Goal: Information Seeking & Learning: Learn about a topic

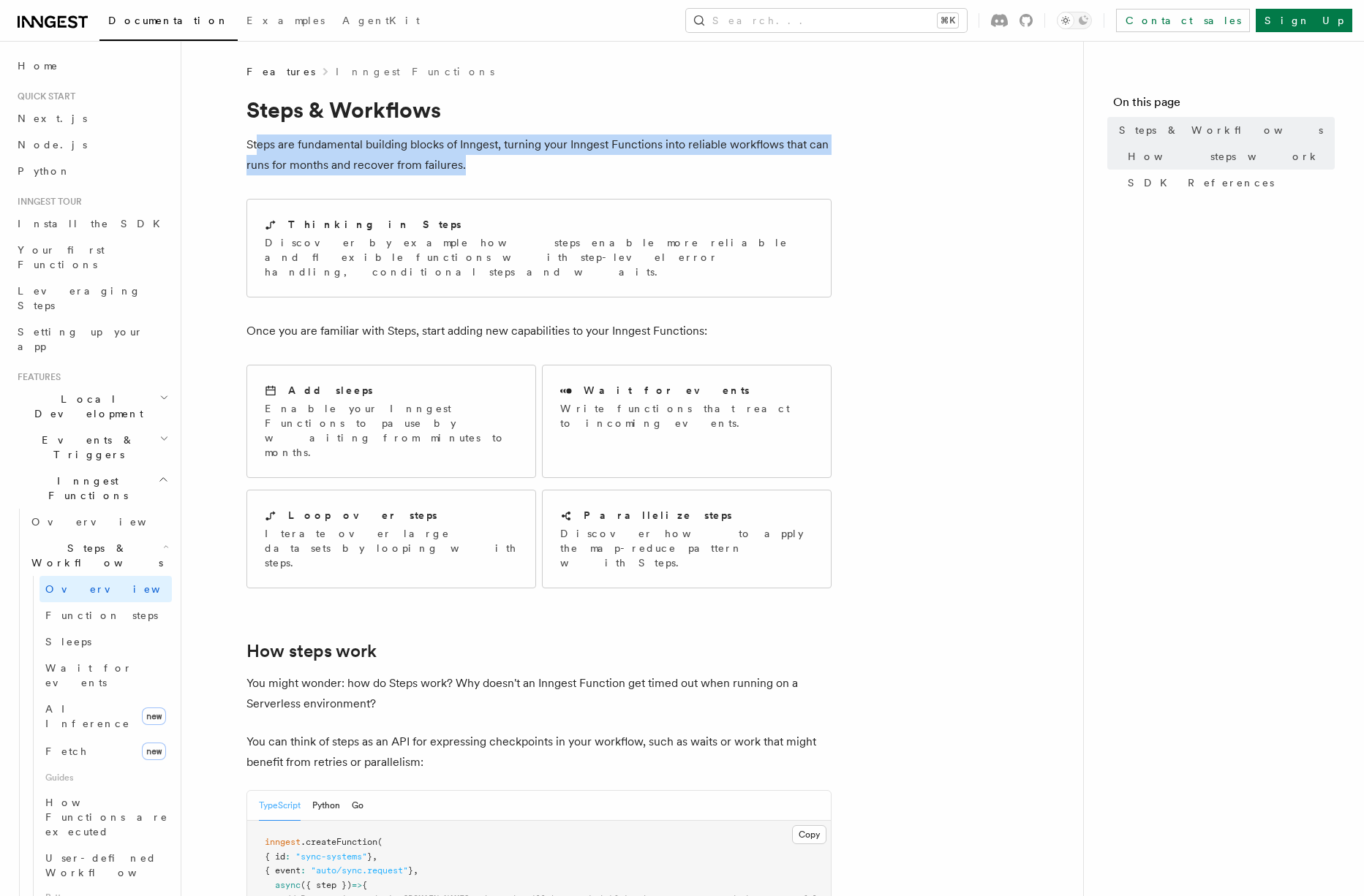
drag, startPoint x: 257, startPoint y: 142, endPoint x: 536, endPoint y: 160, distance: 279.6
click at [533, 151] on p "Steps are fundamental building blocks of Inngest, turning your Inngest Function…" at bounding box center [538, 154] width 585 height 41
drag, startPoint x: 536, startPoint y: 161, endPoint x: 252, endPoint y: 144, distance: 284.5
click at [252, 144] on p "Steps are fundamental building blocks of Inngest, turning your Inngest Function…" at bounding box center [538, 154] width 585 height 41
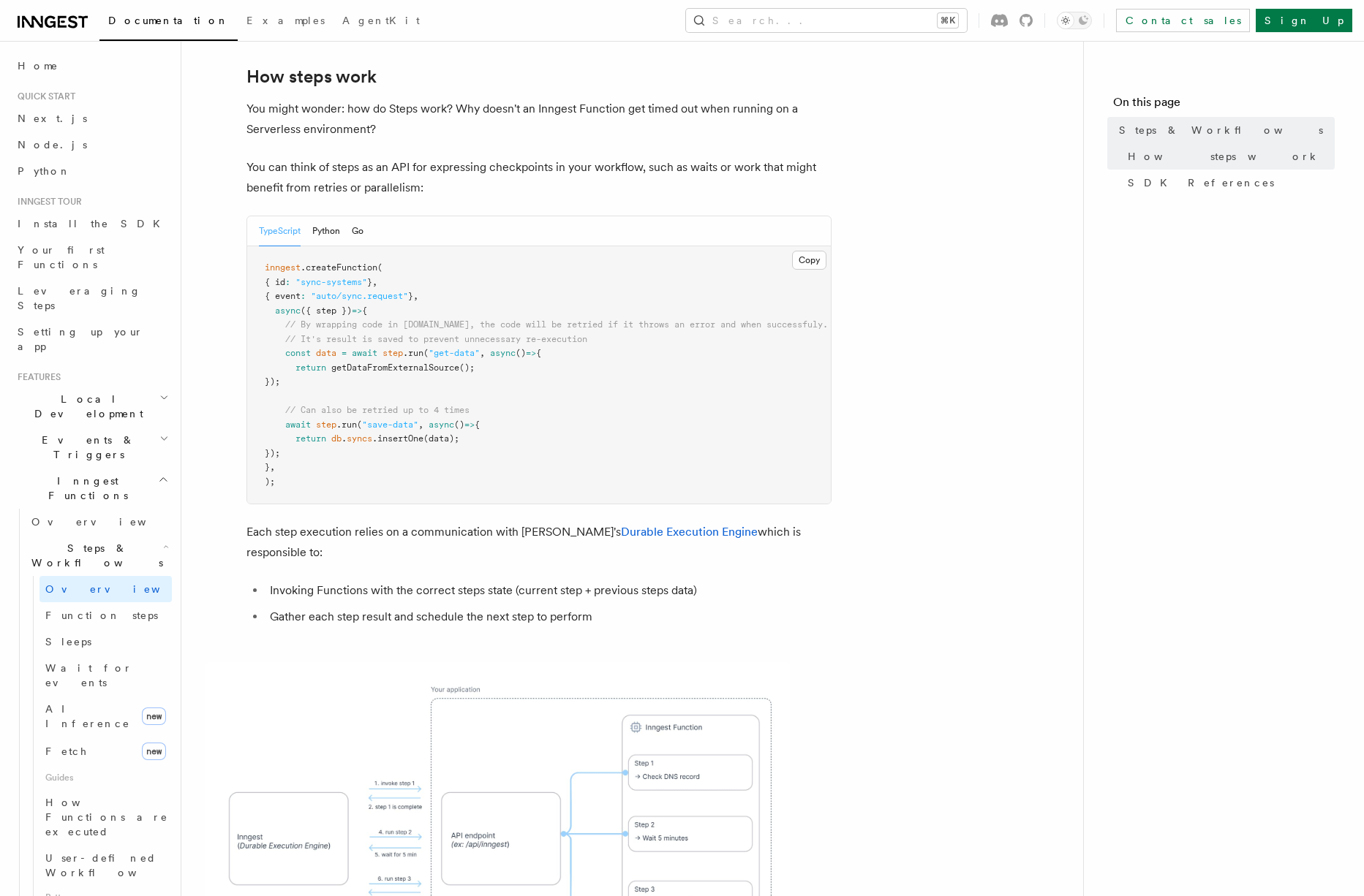
scroll to position [695, 0]
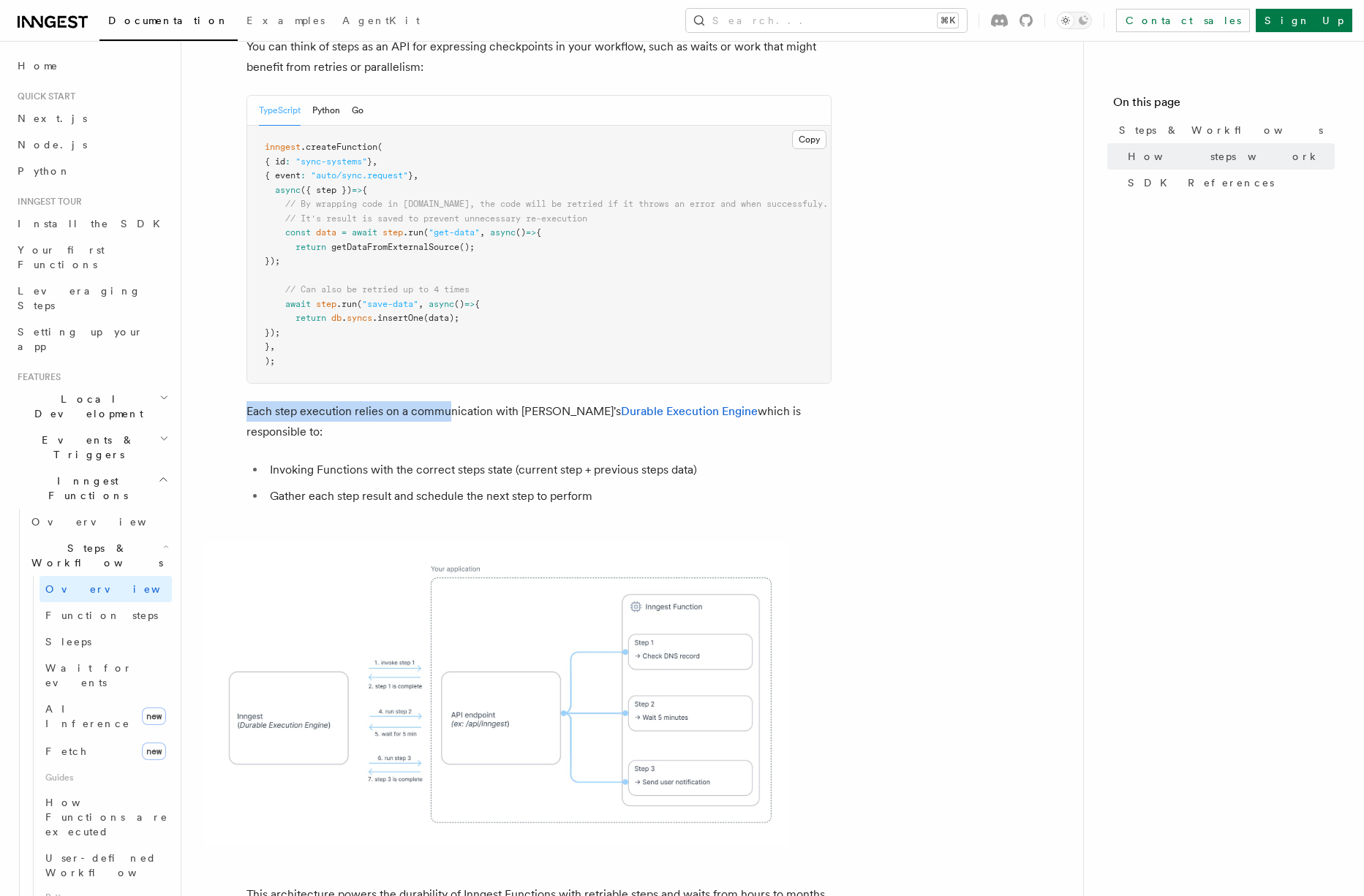
drag, startPoint x: 242, startPoint y: 352, endPoint x: 450, endPoint y: 341, distance: 208.3
click at [450, 341] on article "Features Inngest Functions Steps & Workflows Steps are fundamental building blo…" at bounding box center [632, 472] width 855 height 2205
click at [450, 402] on p "Each step execution relies on a communication with Inngest's Durable Execution …" at bounding box center [538, 421] width 585 height 41
click at [496, 402] on p "Each step execution relies on a communication with Inngest's Durable Execution …" at bounding box center [538, 421] width 585 height 41
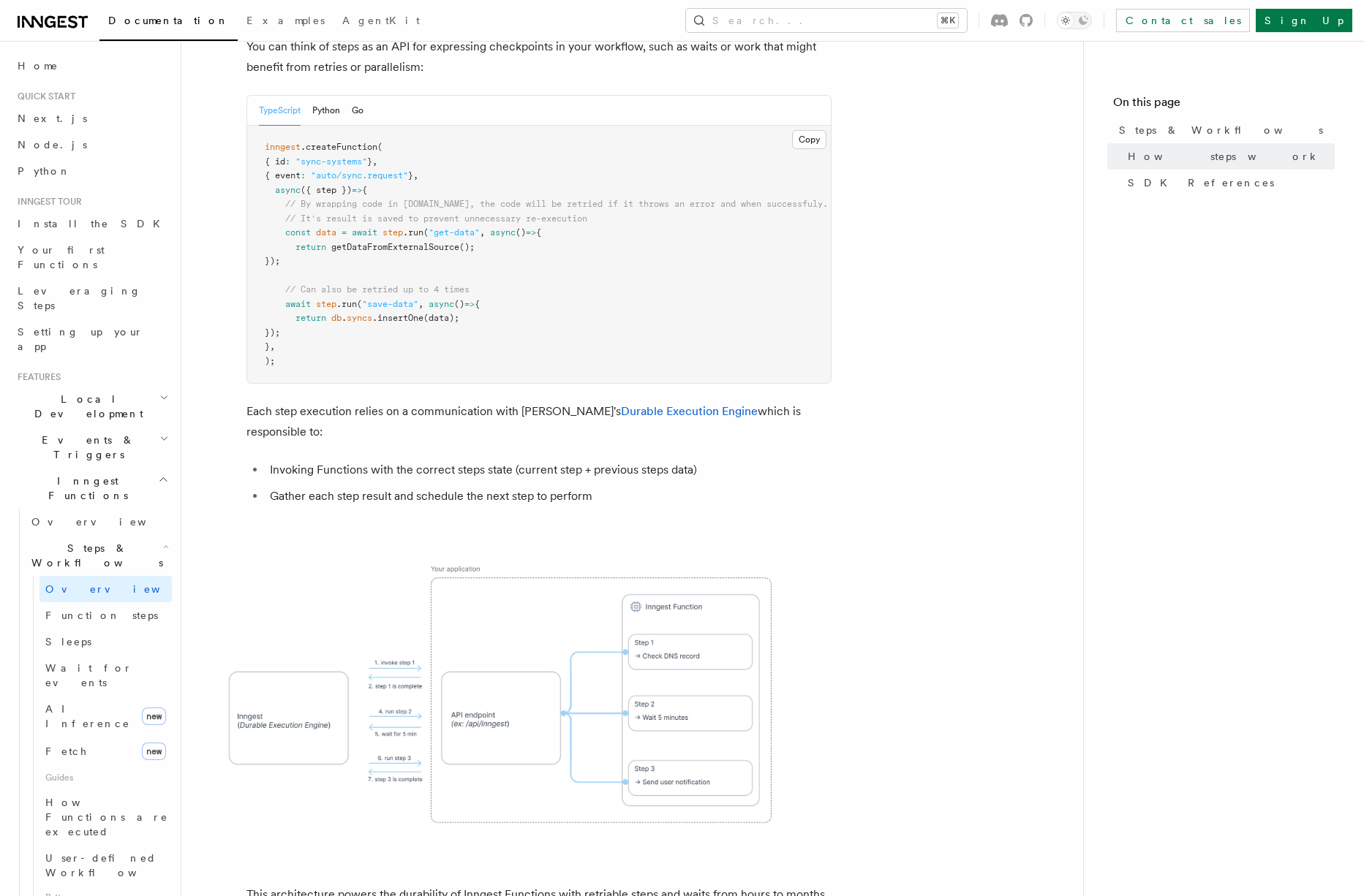
click at [554, 402] on p "Each step execution relies on a communication with Inngest's Durable Execution …" at bounding box center [538, 421] width 585 height 41
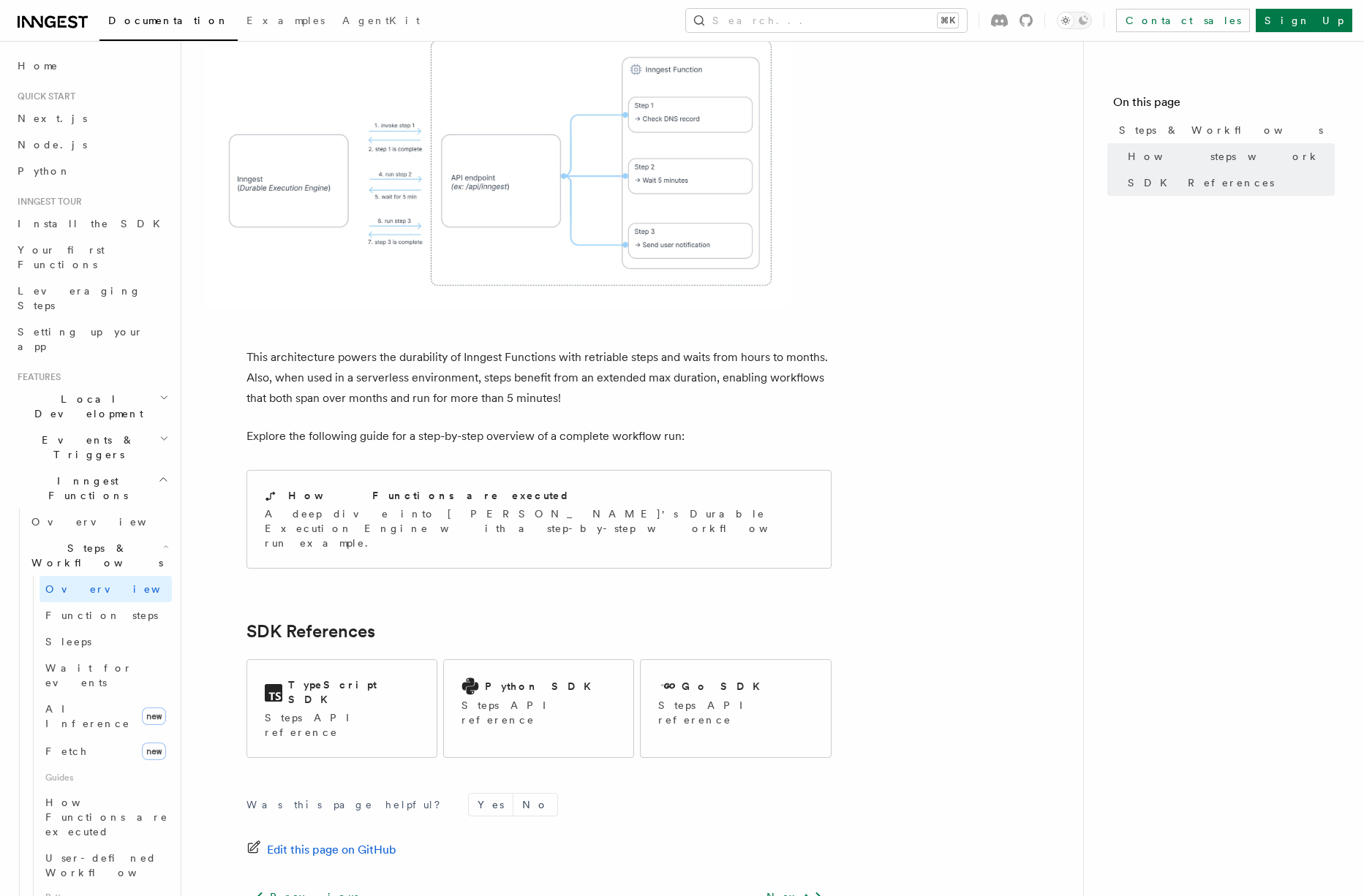
scroll to position [1232, 0]
click at [91, 610] on span "Function steps" at bounding box center [102, 616] width 113 height 12
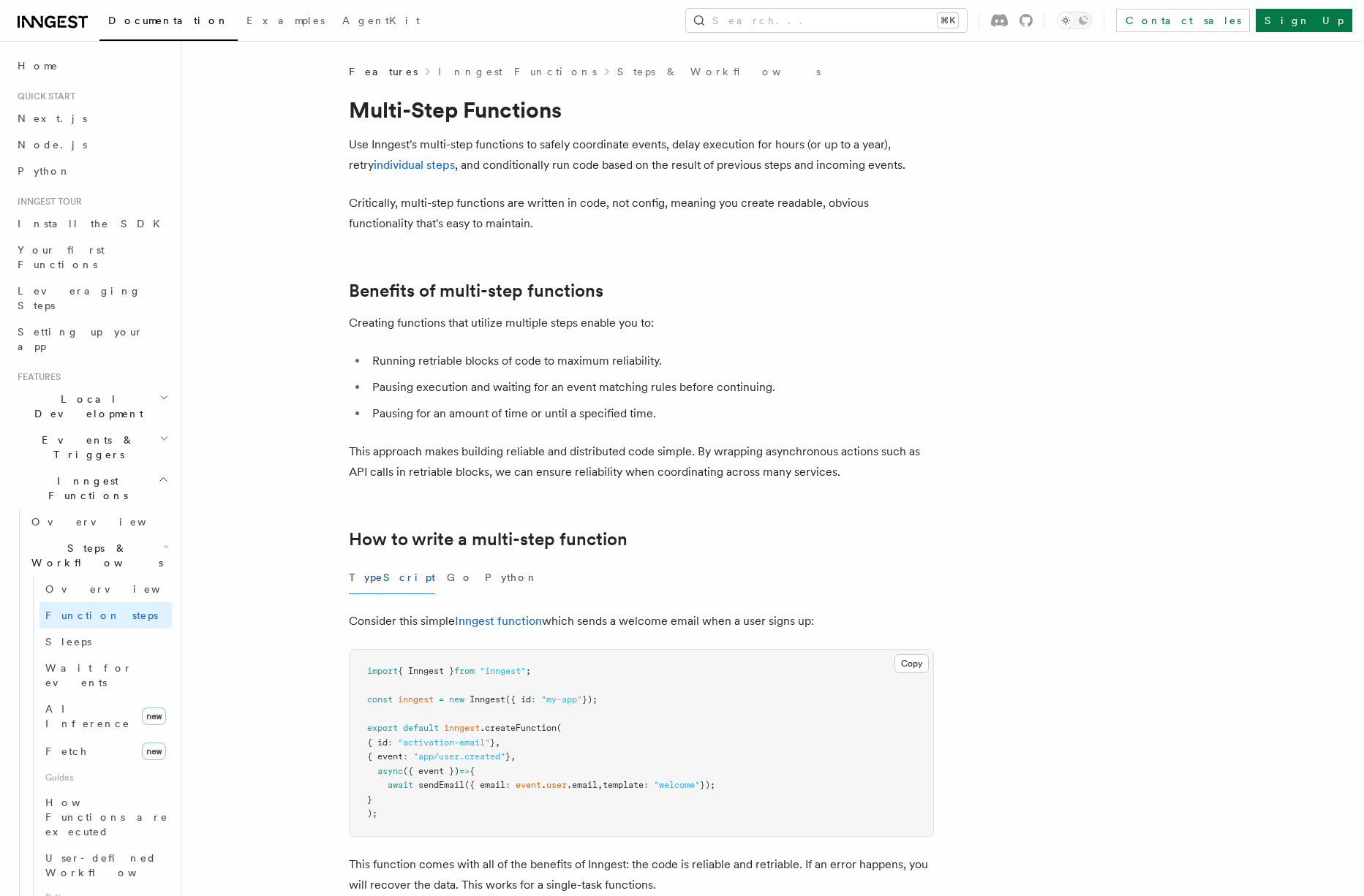
click at [529, 729] on span ".createFunction" at bounding box center [518, 728] width 77 height 10
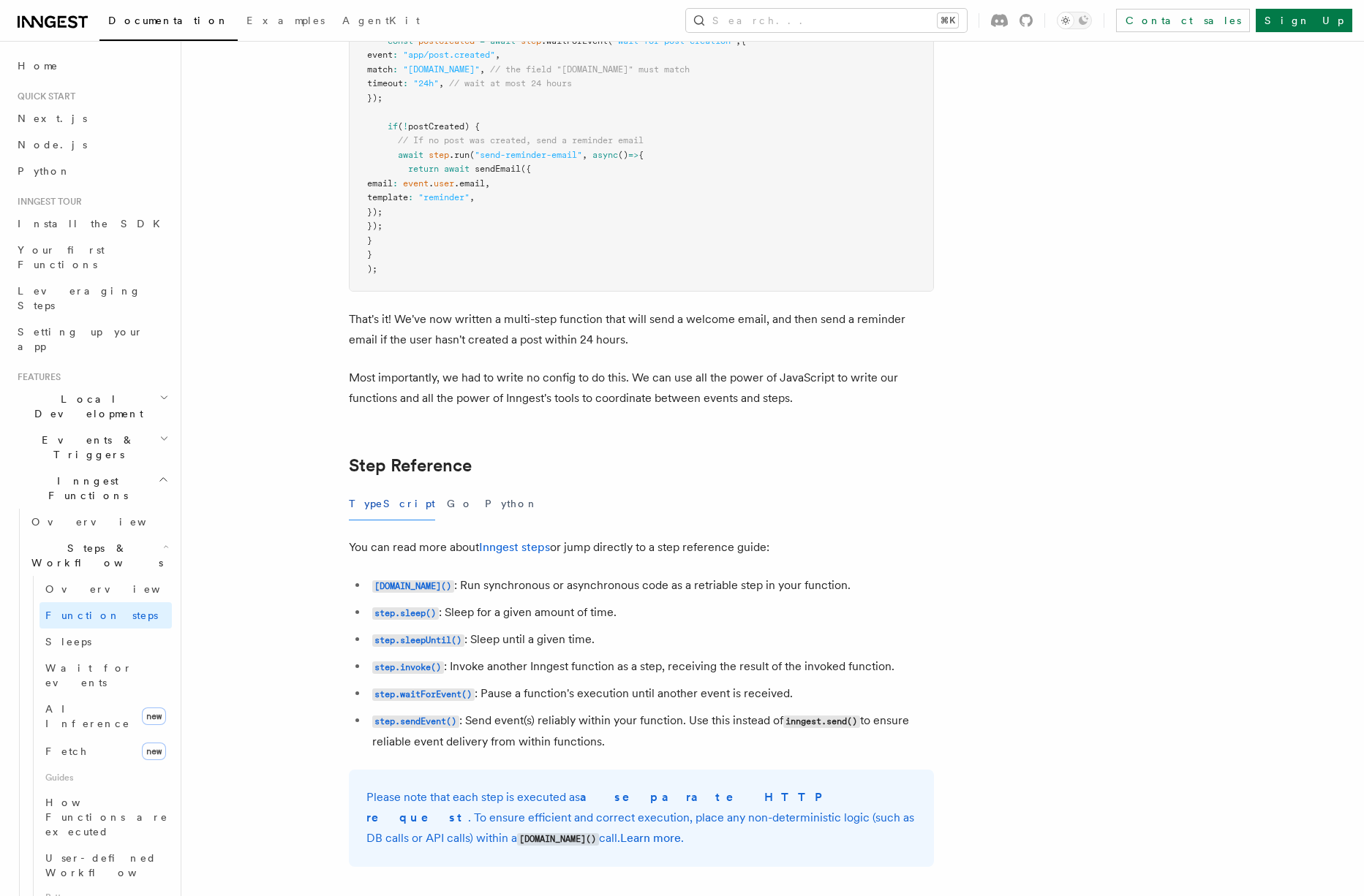
scroll to position [2376, 0]
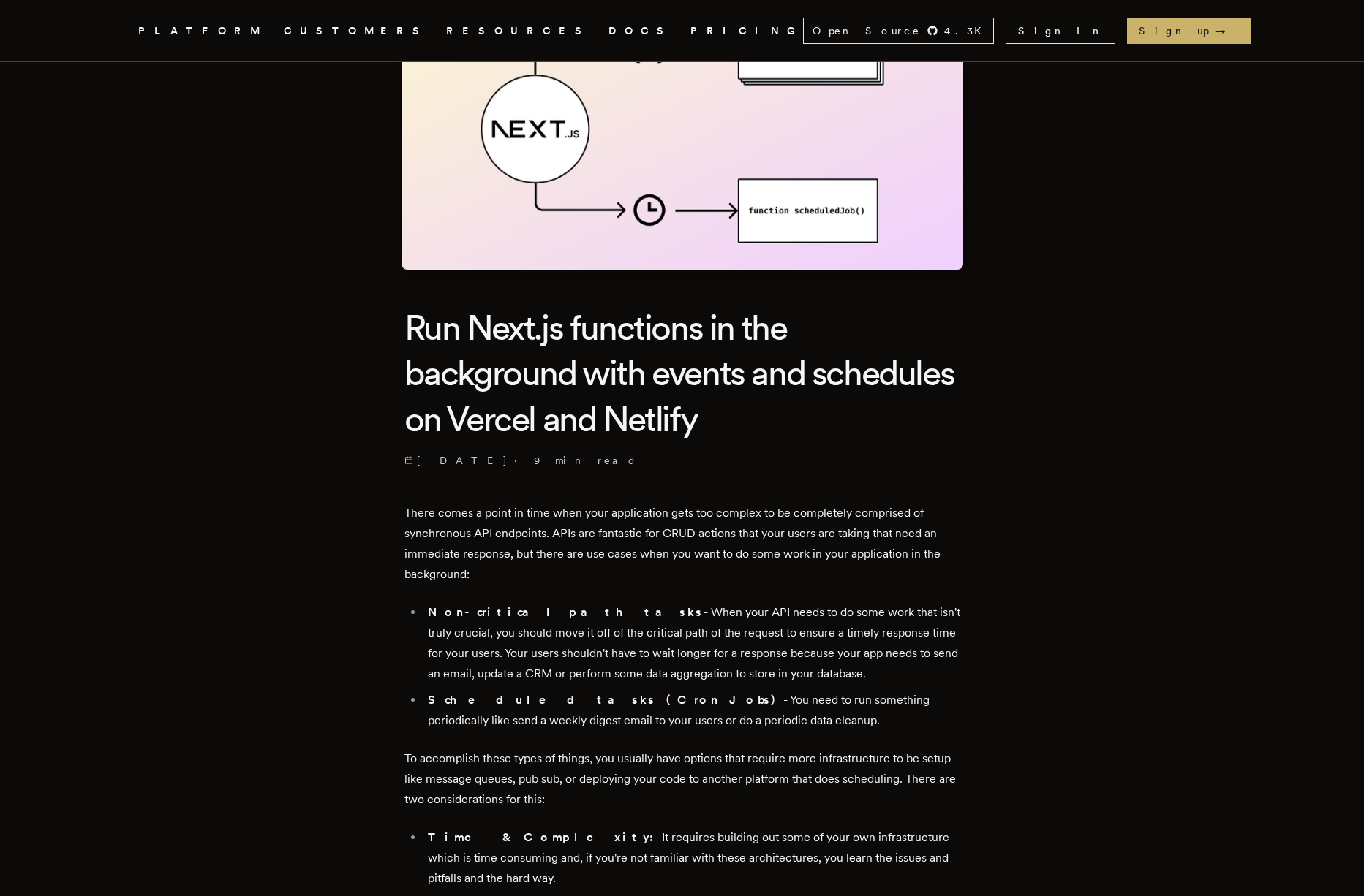
scroll to position [204, 0]
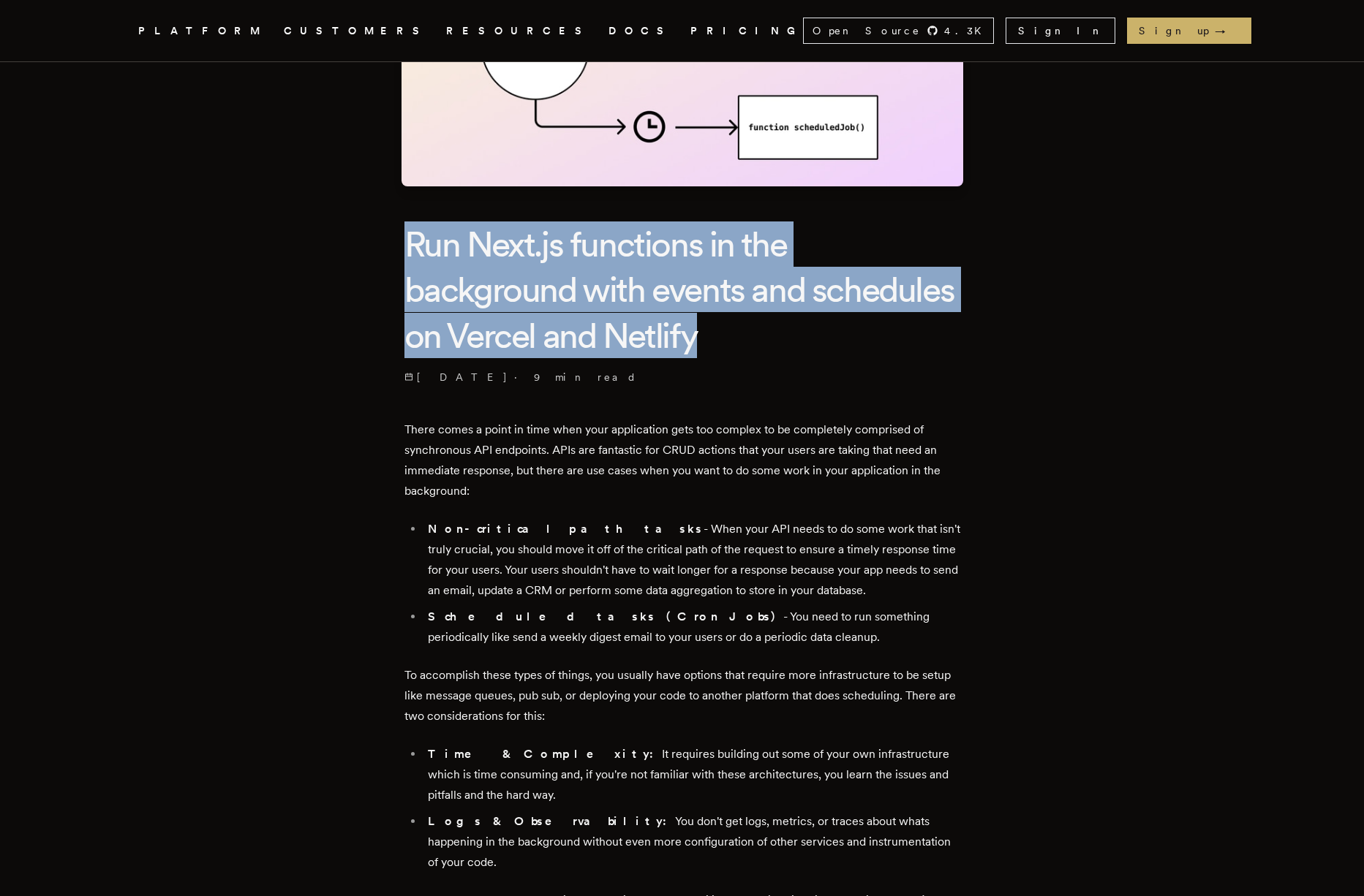
drag, startPoint x: 706, startPoint y: 244, endPoint x: 962, endPoint y: 341, distance: 273.8
drag, startPoint x: 858, startPoint y: 331, endPoint x: 407, endPoint y: 234, distance: 461.3
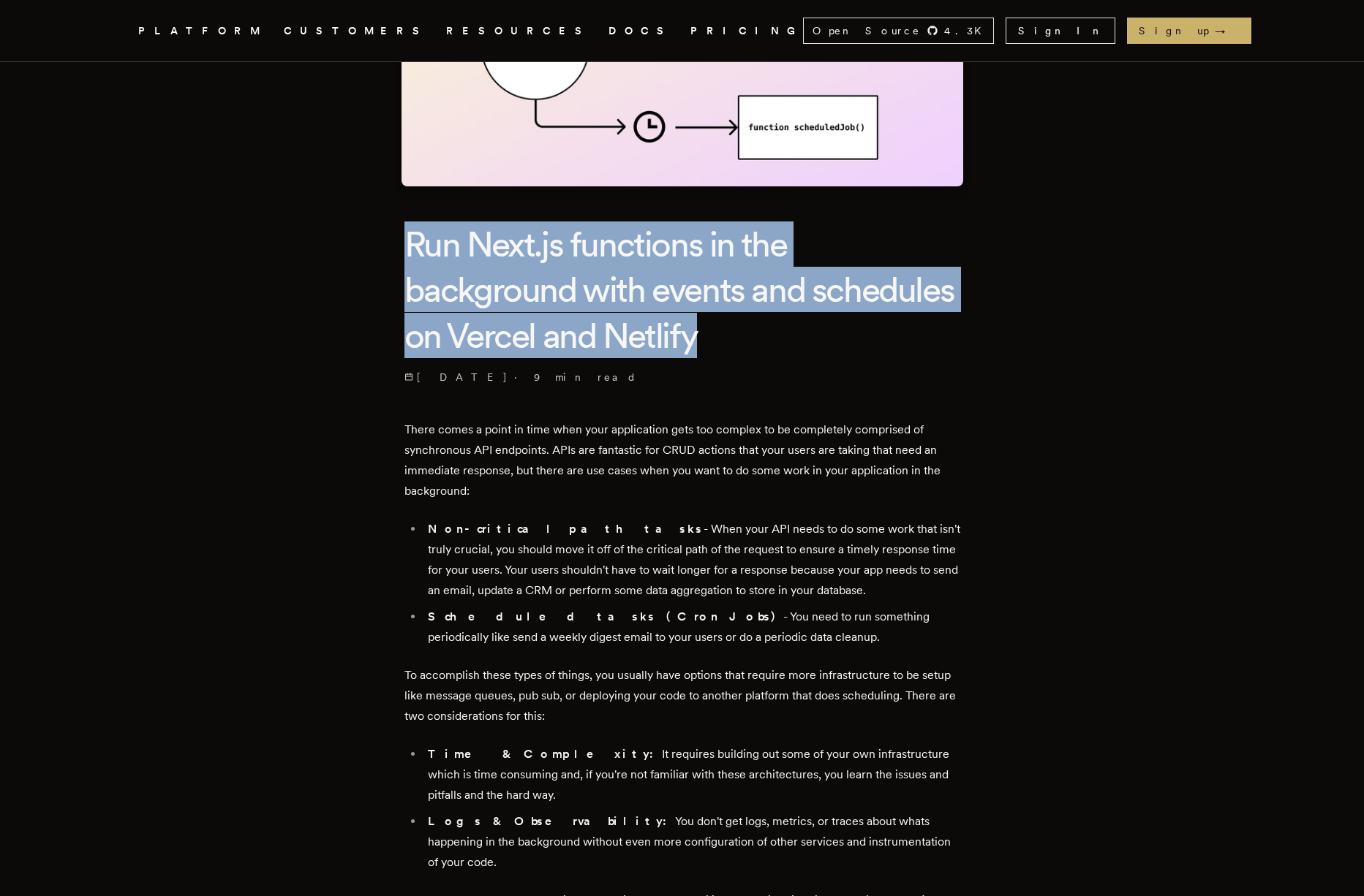
drag, startPoint x: 381, startPoint y: 235, endPoint x: 815, endPoint y: 309, distance: 440.3
click at [509, 285] on h1 "Run Next.js functions in the background with events and schedules on Vercel and…" at bounding box center [682, 290] width 556 height 136
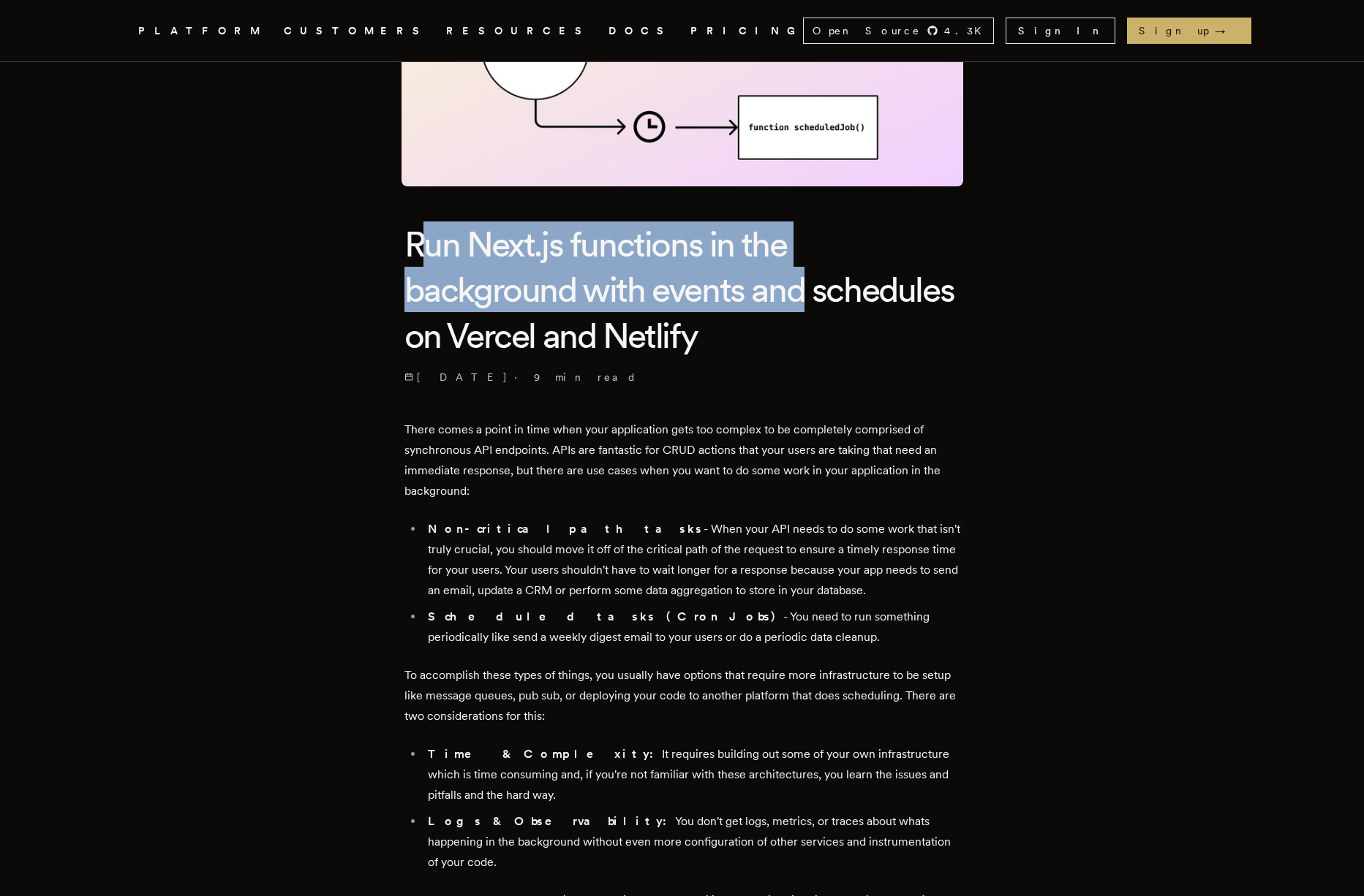
drag, startPoint x: 435, startPoint y: 250, endPoint x: 928, endPoint y: 364, distance: 506.0
click at [894, 318] on h1 "Run Next.js functions in the background with events and schedules on Vercel and…" at bounding box center [682, 290] width 556 height 136
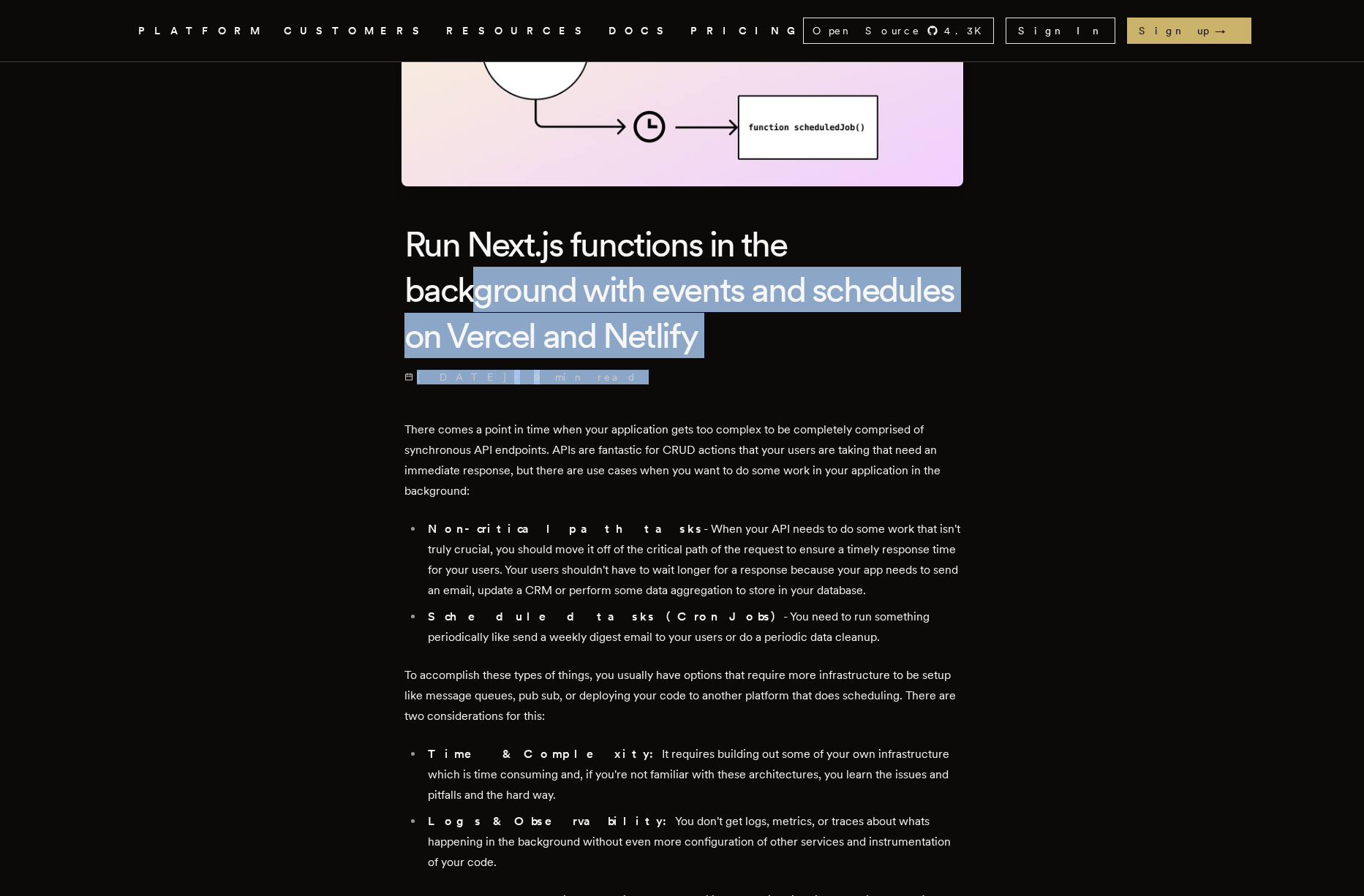
drag, startPoint x: 928, startPoint y: 364, endPoint x: 477, endPoint y: 265, distance: 461.7
click at [477, 265] on header "Run Next.js functions in the background with events and schedules on Vercel and…" at bounding box center [682, 303] width 556 height 163
click at [751, 311] on h1 "Run Next.js functions in the background with events and schedules on Vercel and…" at bounding box center [682, 290] width 556 height 136
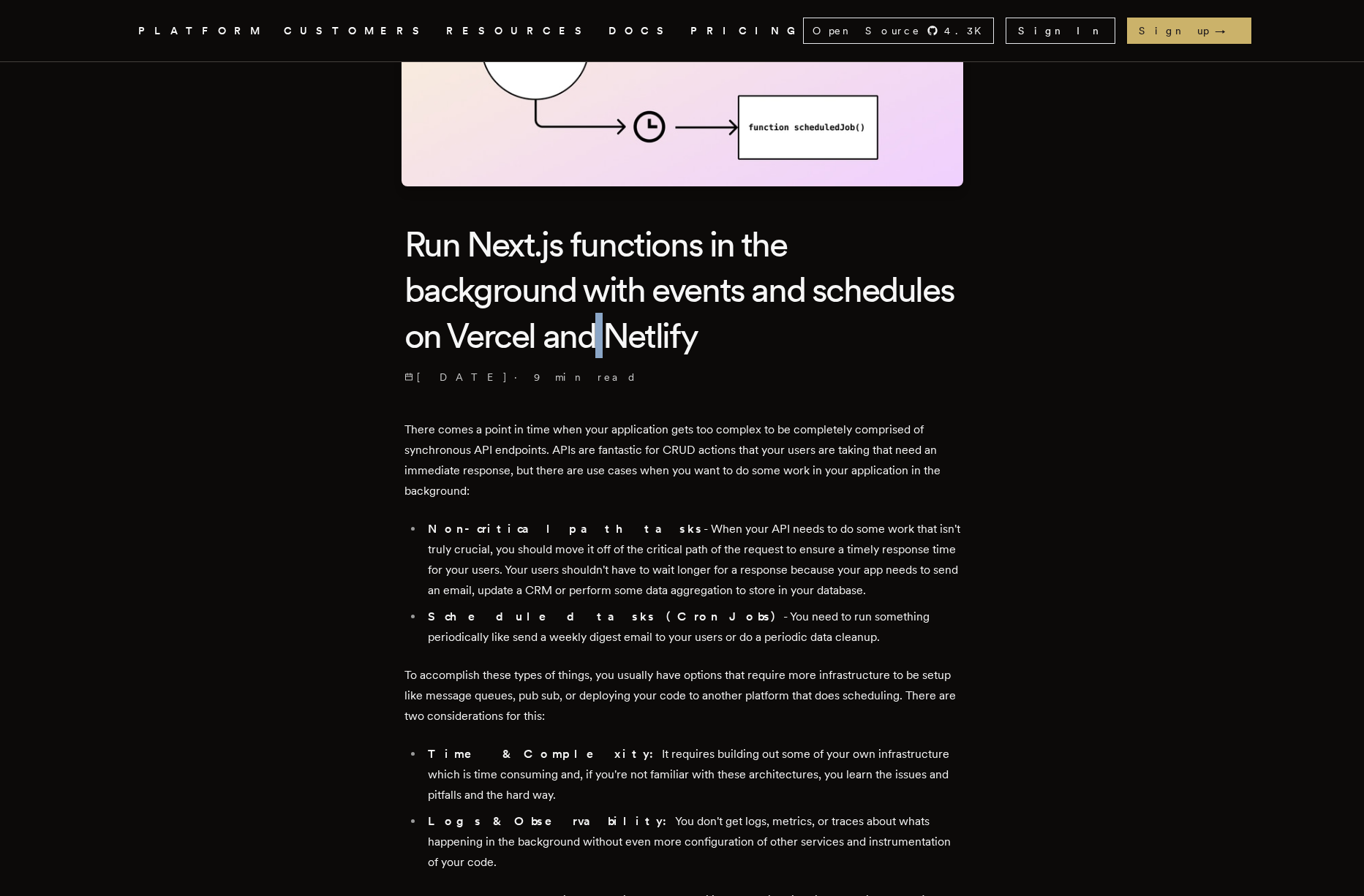
click at [751, 311] on h1 "Run Next.js functions in the background with events and schedules on Vercel and…" at bounding box center [682, 290] width 556 height 136
click at [456, 332] on h1 "Run Next.js functions in the background with events and schedules on Vercel and…" at bounding box center [682, 290] width 556 height 136
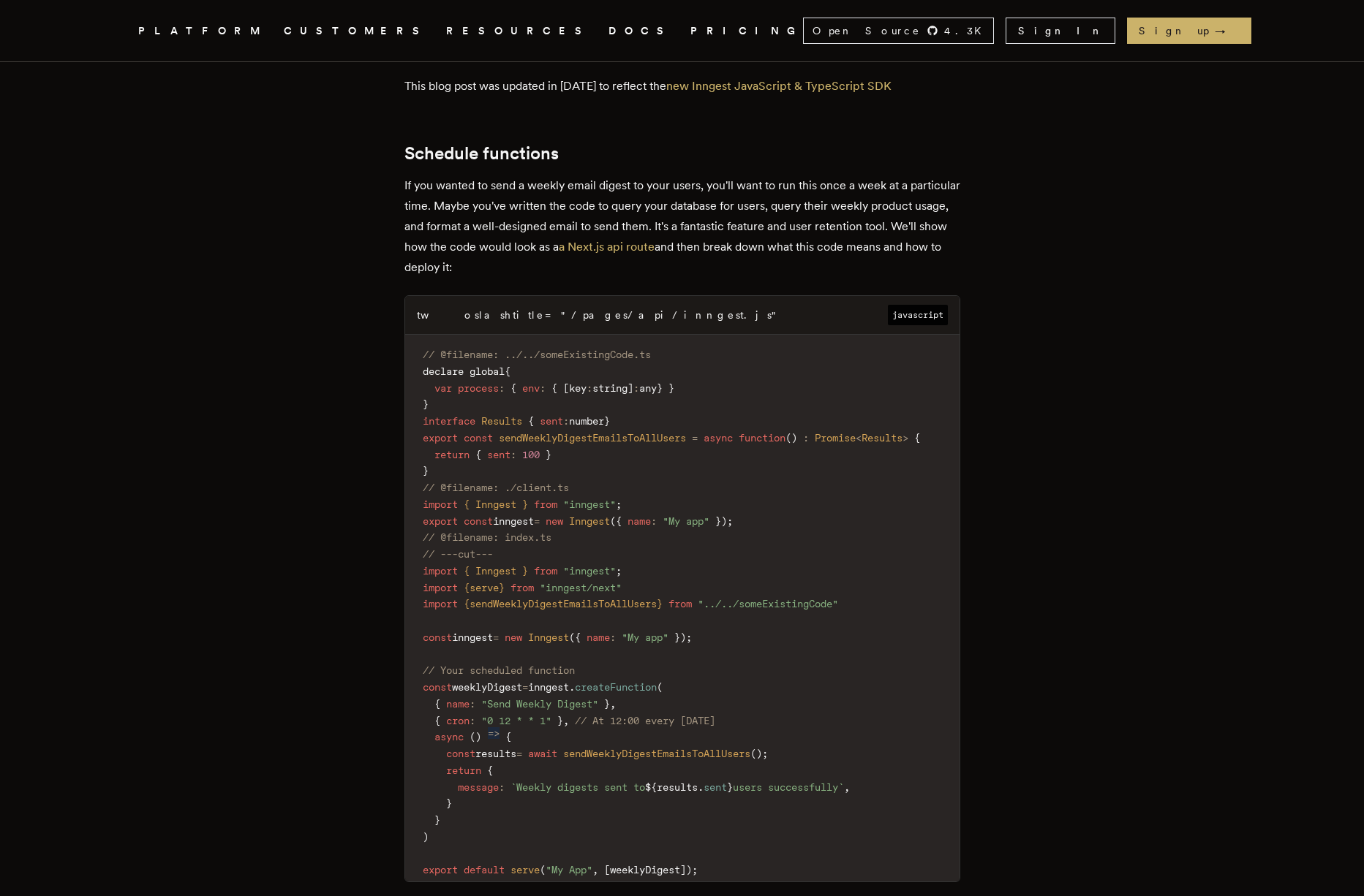
scroll to position [1227, 0]
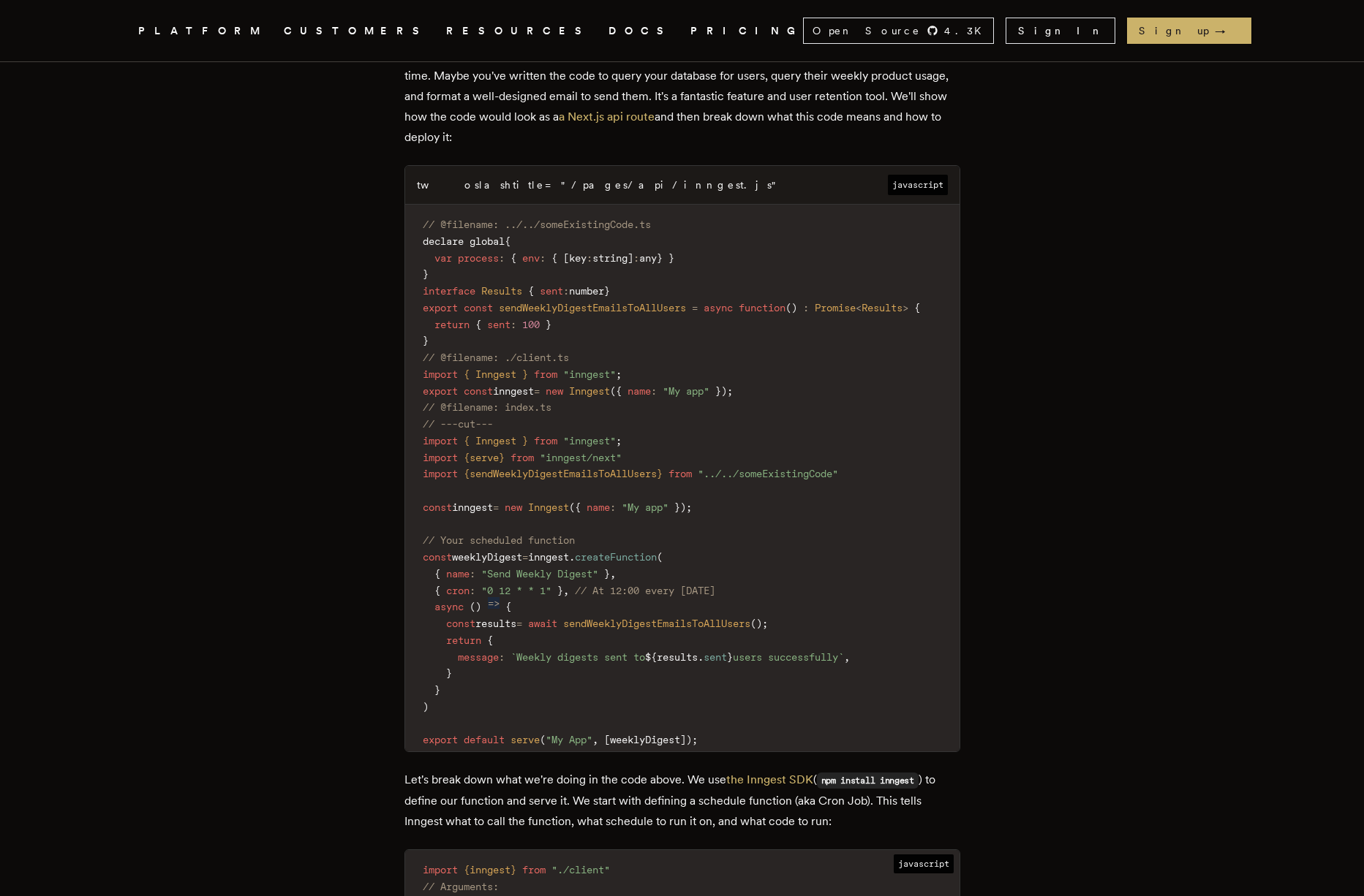
click at [614, 551] on span "createFunction" at bounding box center [615, 557] width 82 height 12
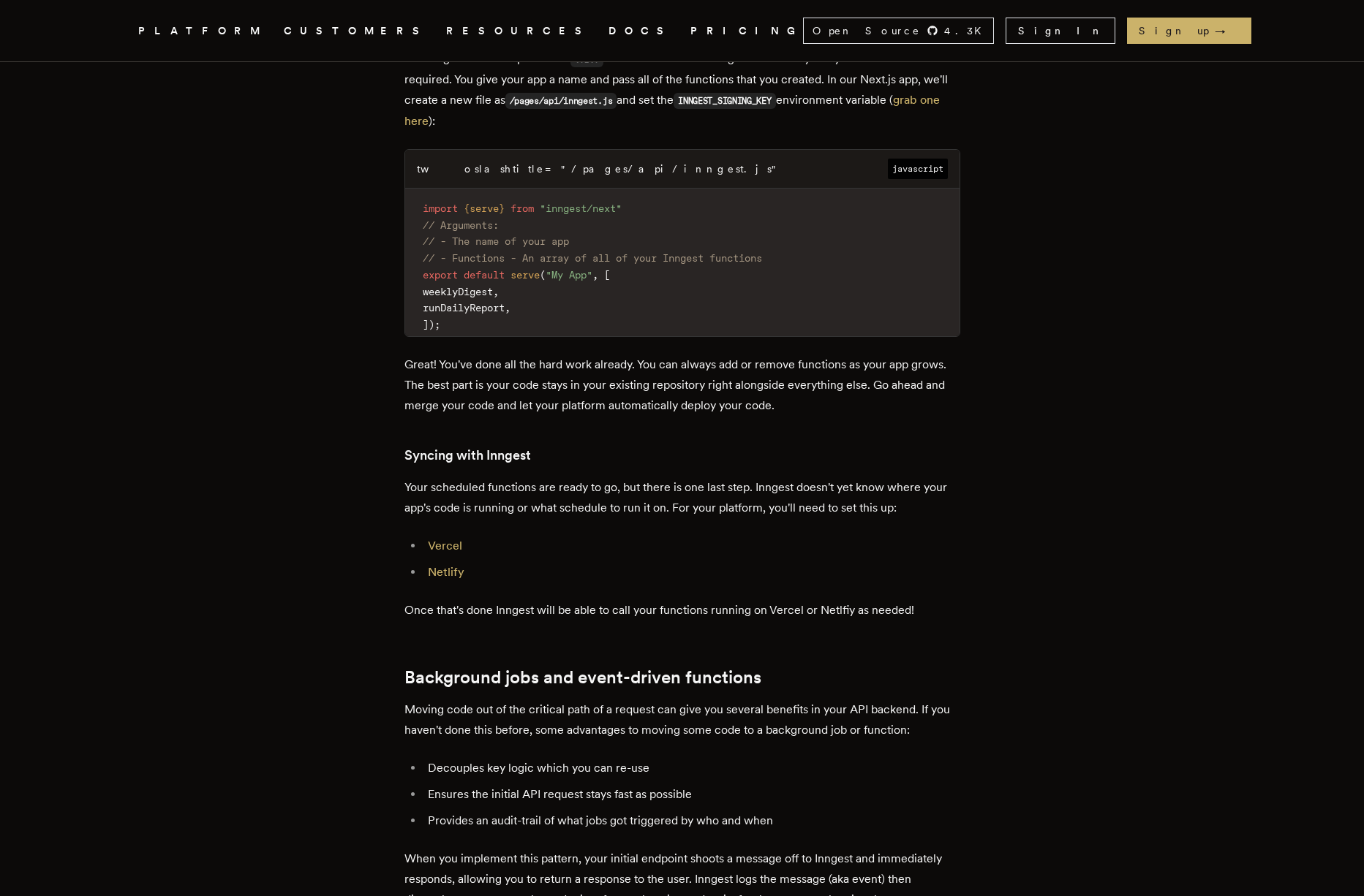
scroll to position [2679, 0]
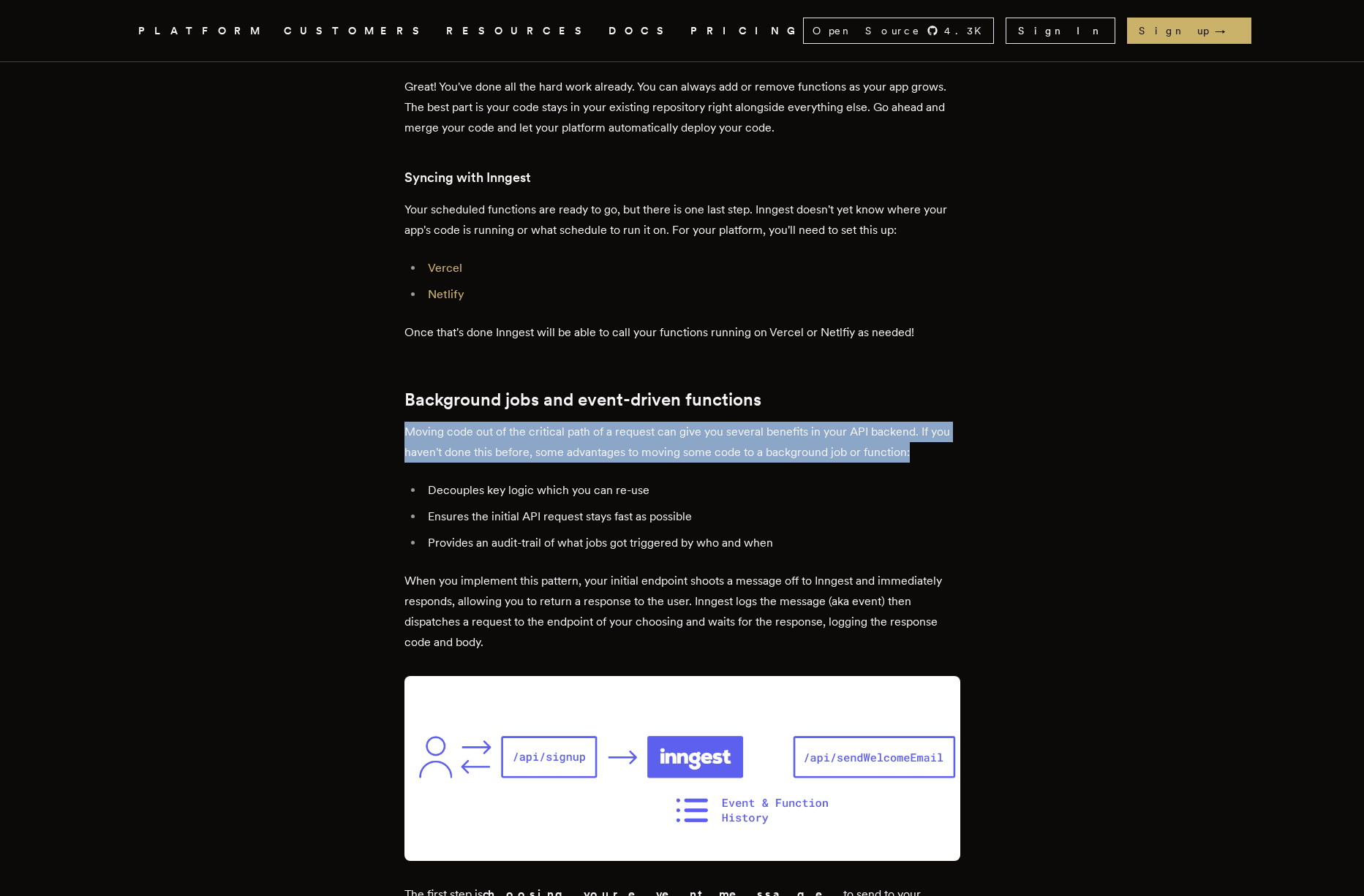
drag, startPoint x: 402, startPoint y: 383, endPoint x: 998, endPoint y: 399, distance: 596.2
click at [998, 399] on article "Run Next.js functions in the background with events and schedules on Vercel and…" at bounding box center [682, 551] width 1053 height 6335
click at [936, 422] on p "Moving code out of the critical path of a request can give you several benefits…" at bounding box center [682, 442] width 556 height 41
drag, startPoint x: 942, startPoint y: 397, endPoint x: 360, endPoint y: 385, distance: 582.1
click at [360, 385] on article "Run Next.js functions in the background with events and schedules on Vercel and…" at bounding box center [682, 551] width 1053 height 6335
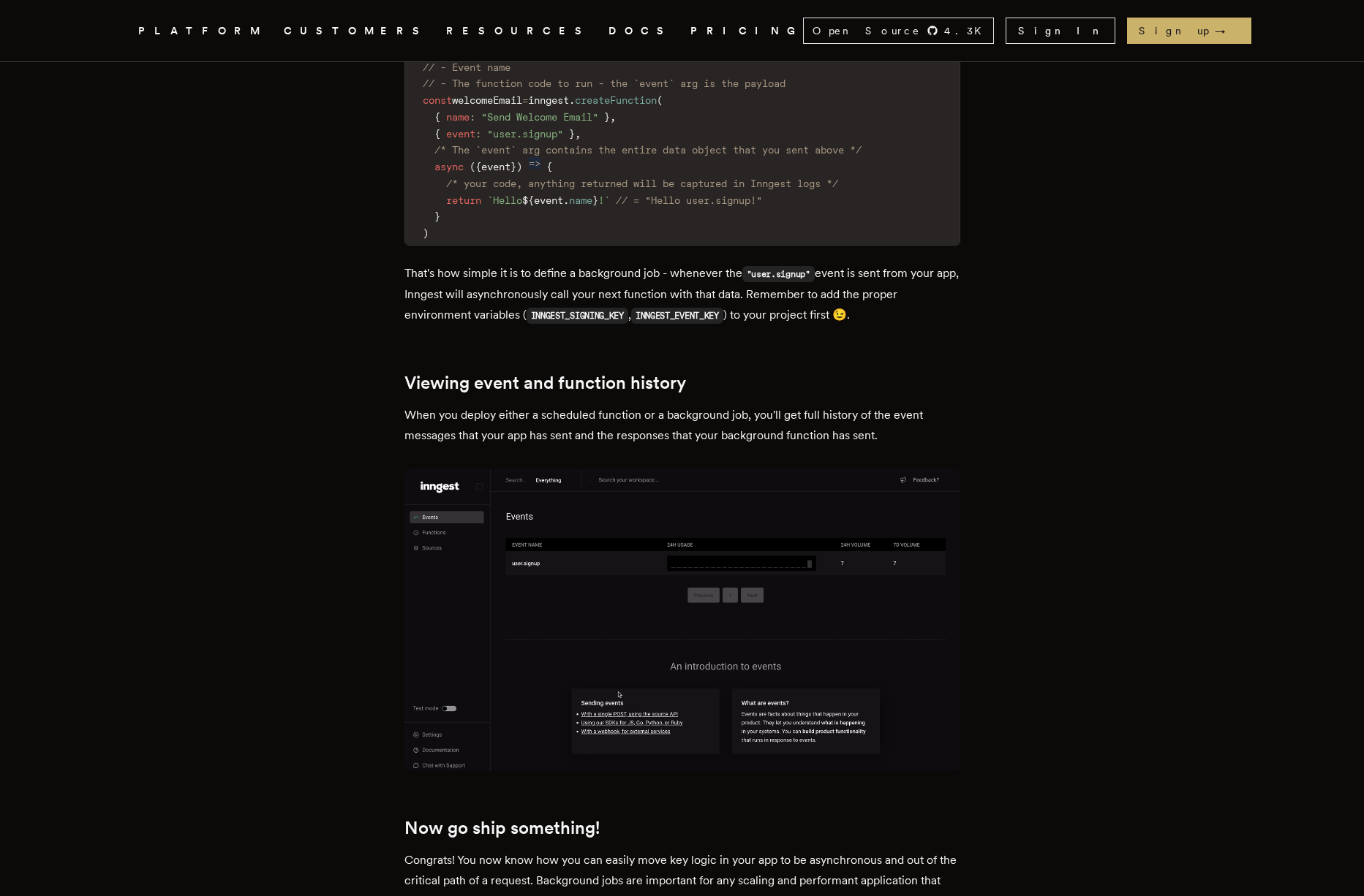
scroll to position [5280, 0]
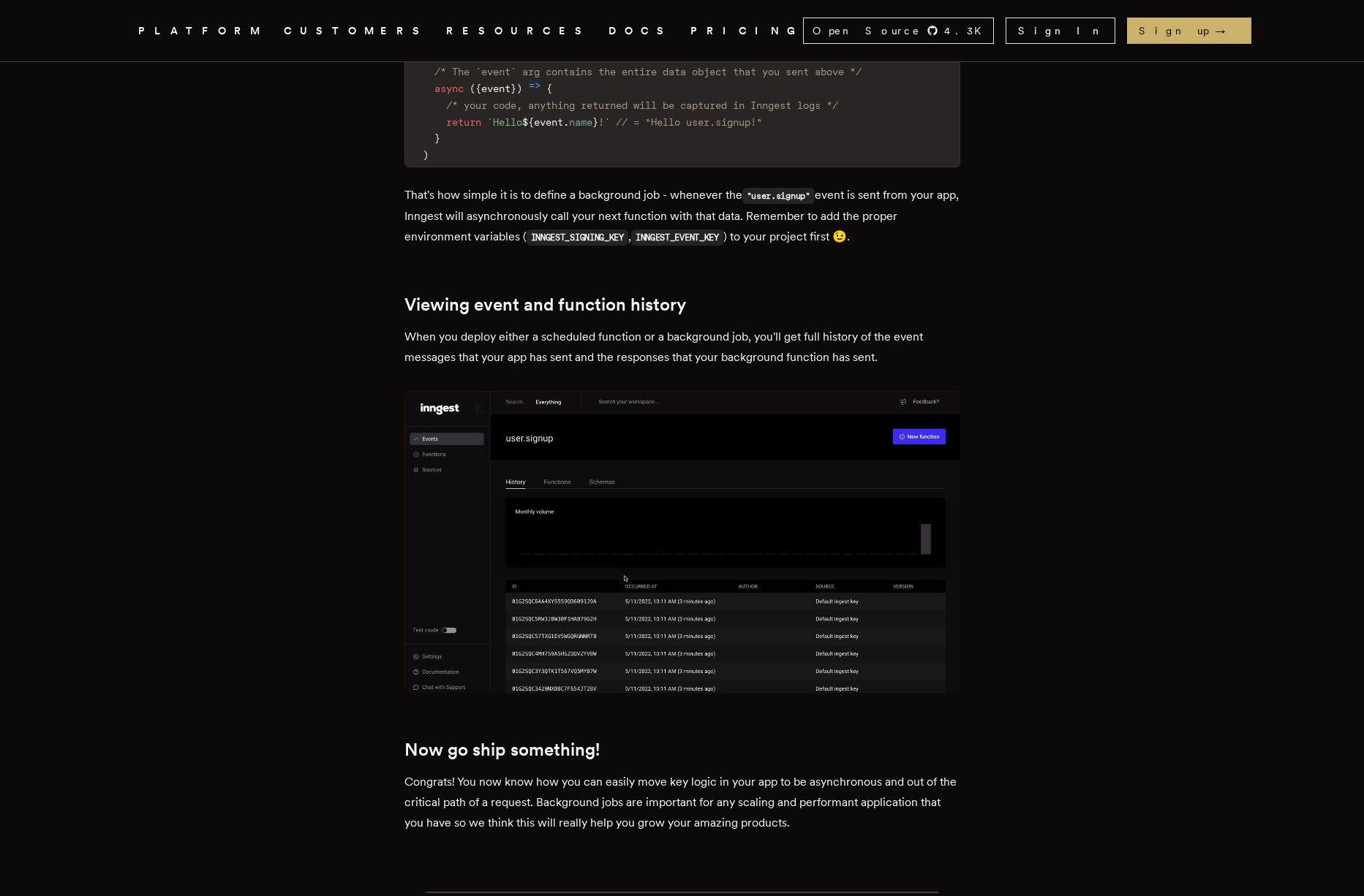
drag, startPoint x: 383, startPoint y: 243, endPoint x: 853, endPoint y: 228, distance: 470.2
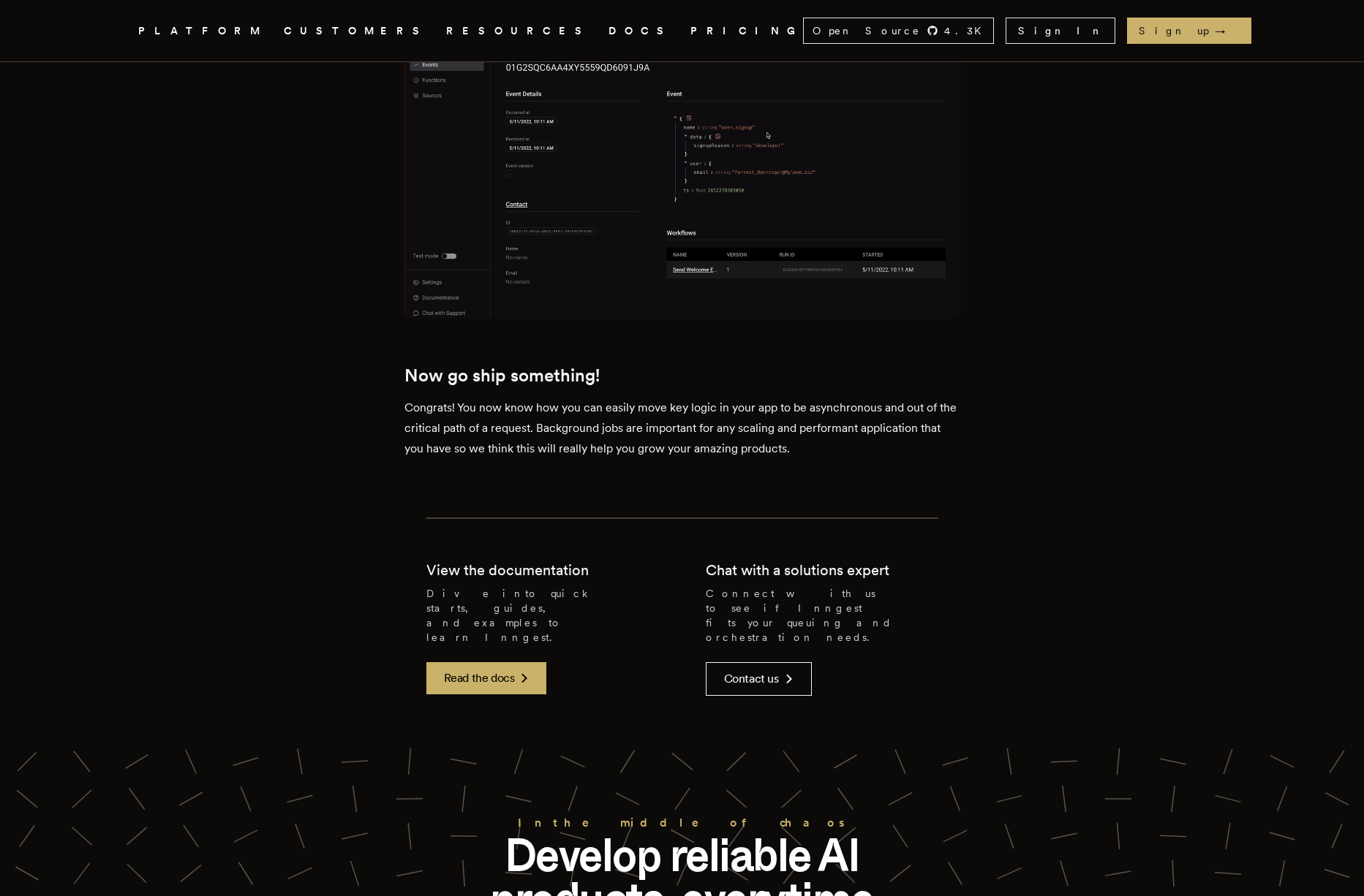
scroll to position [5676, 0]
